Goal: Check status: Check status

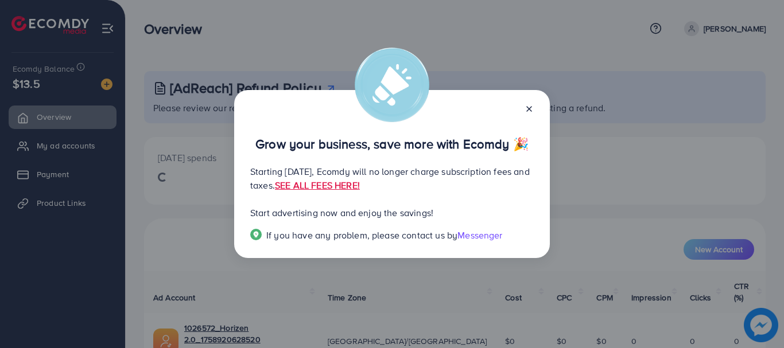
click at [529, 112] on icon at bounding box center [529, 108] width 9 height 9
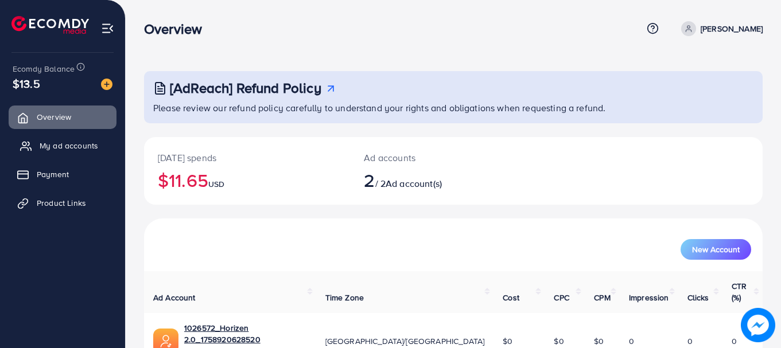
click at [81, 152] on link "My ad accounts" at bounding box center [63, 145] width 108 height 23
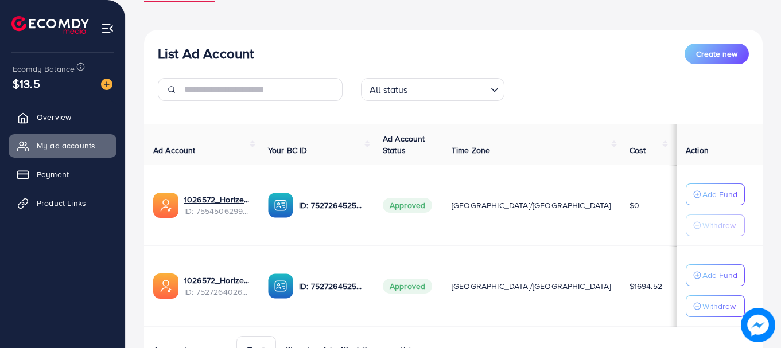
scroll to position [169, 0]
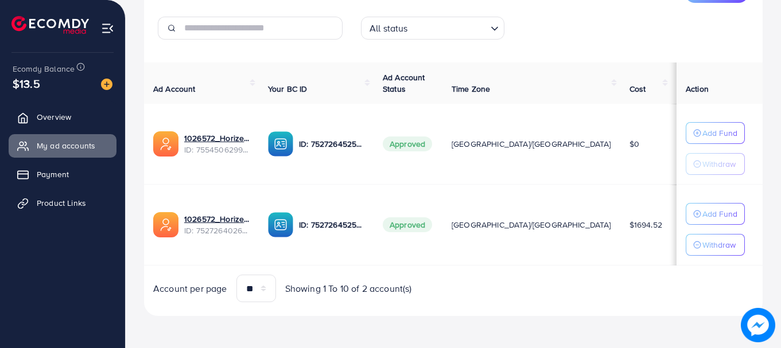
click at [671, 230] on td "$3.98" at bounding box center [695, 225] width 49 height 81
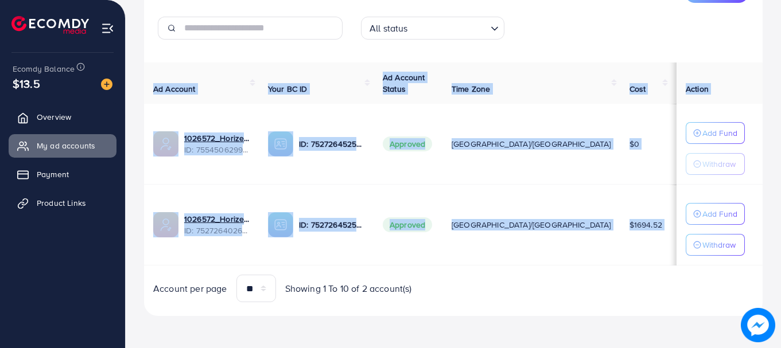
click at [671, 230] on td "$3.98" at bounding box center [695, 225] width 49 height 81
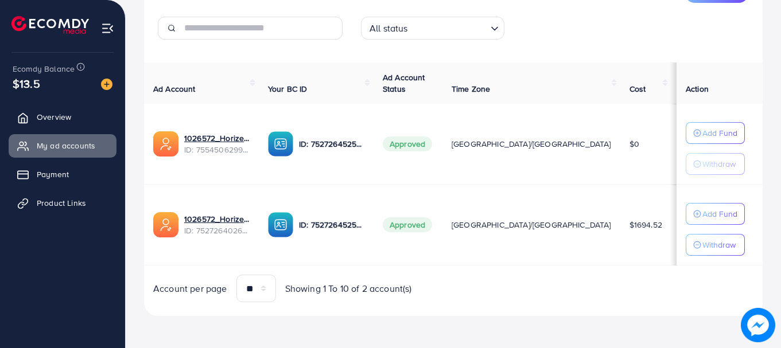
click at [630, 228] on span "$1694.52" at bounding box center [646, 224] width 33 height 11
click at [69, 119] on span "Overview" at bounding box center [57, 116] width 34 height 11
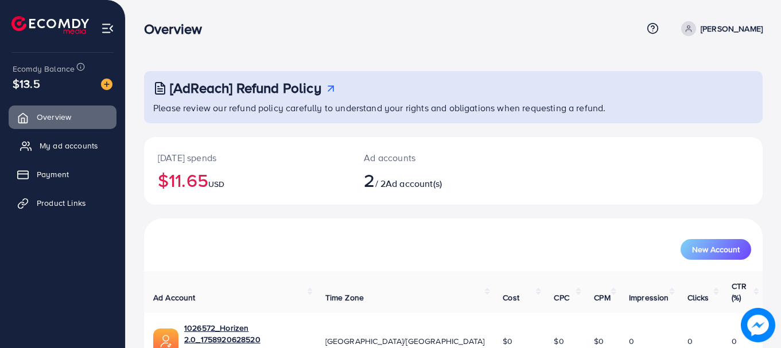
click at [73, 148] on span "My ad accounts" at bounding box center [69, 145] width 59 height 11
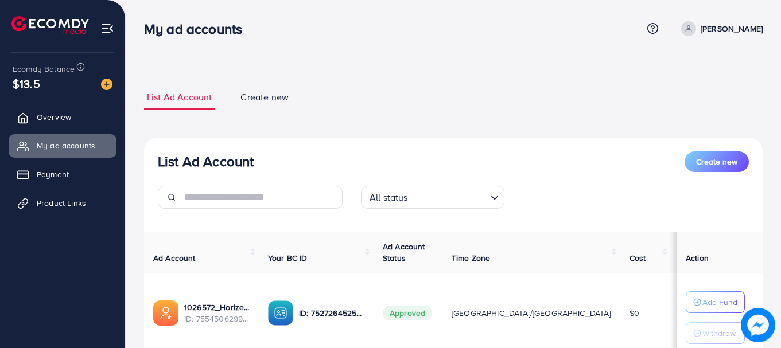
scroll to position [169, 0]
